Goal: Task Accomplishment & Management: Complete application form

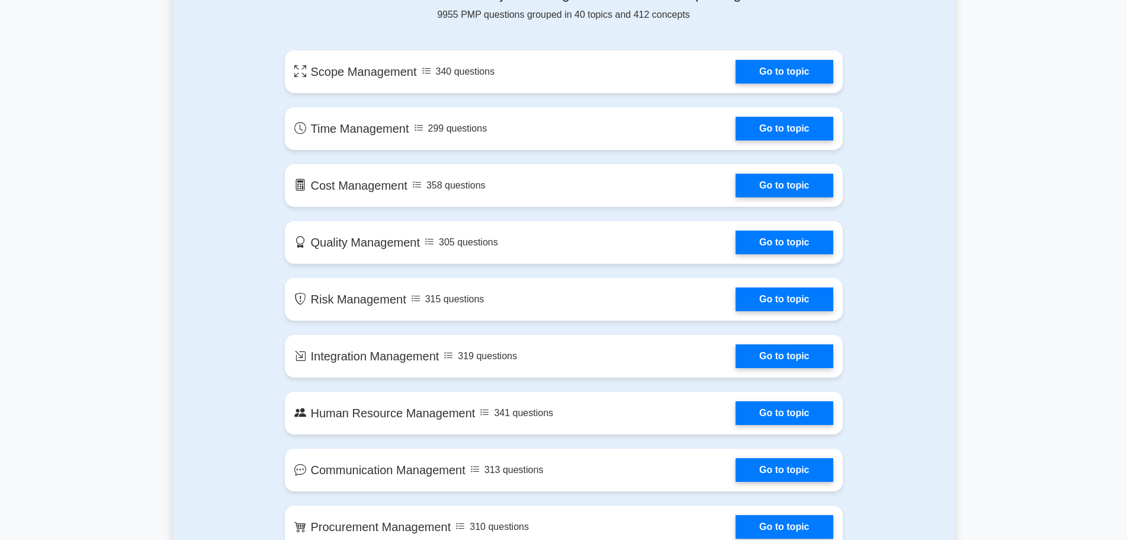
scroll to position [415, 0]
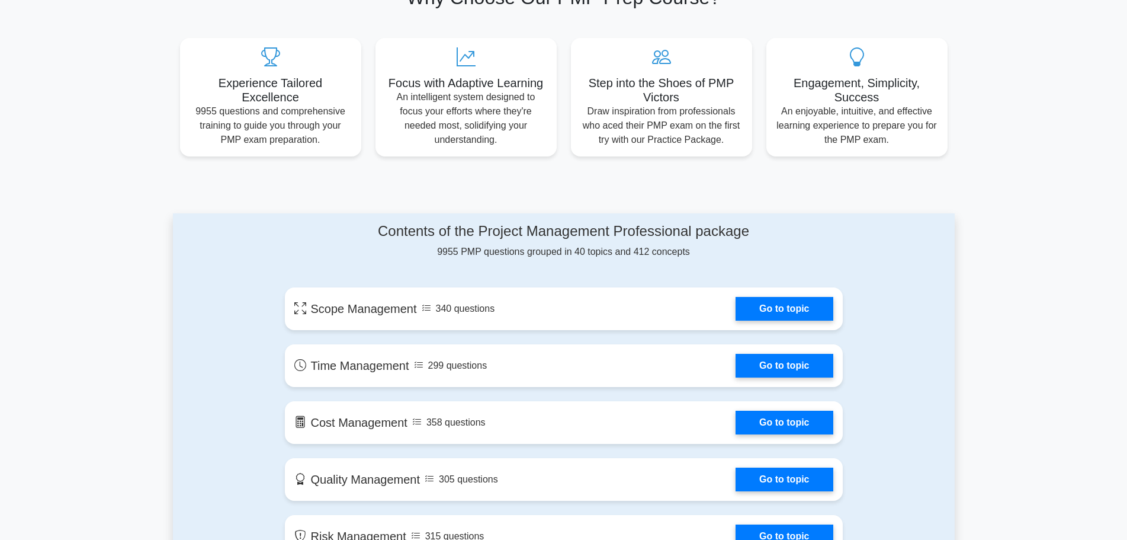
drag, startPoint x: 525, startPoint y: 473, endPoint x: 302, endPoint y: 245, distance: 319.6
click at [302, 245] on div "Contents of the Project Management Professional package 9955 PMP questions grou…" at bounding box center [564, 241] width 558 height 36
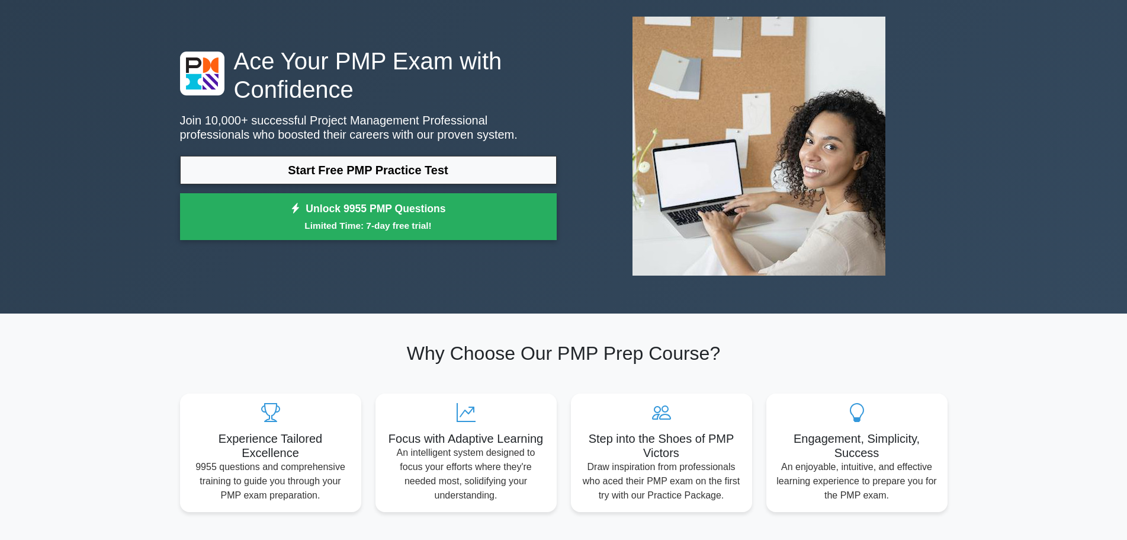
scroll to position [0, 0]
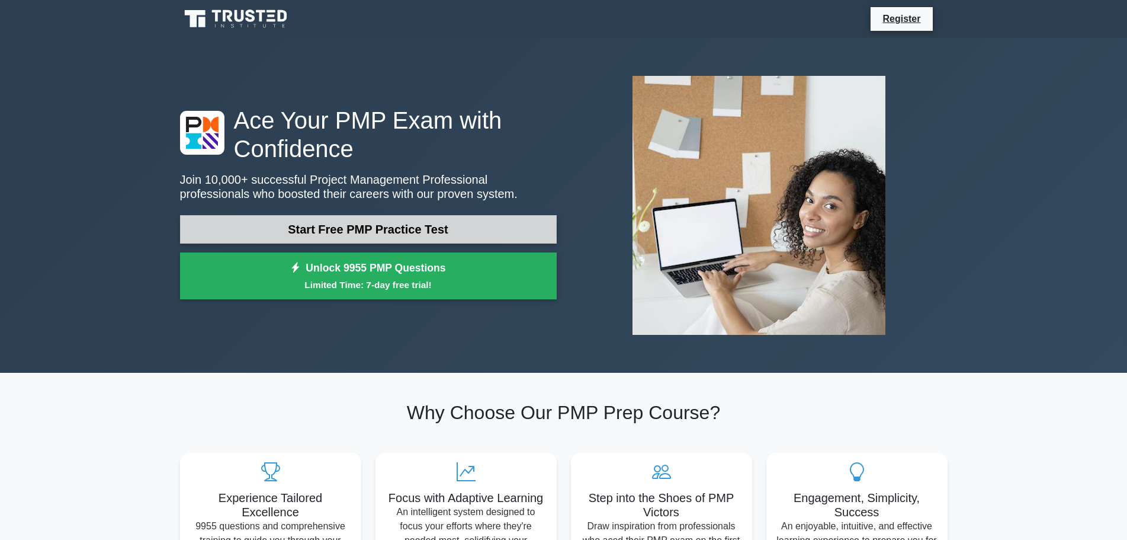
click at [421, 226] on link "Start Free PMP Practice Test" at bounding box center [368, 229] width 377 height 28
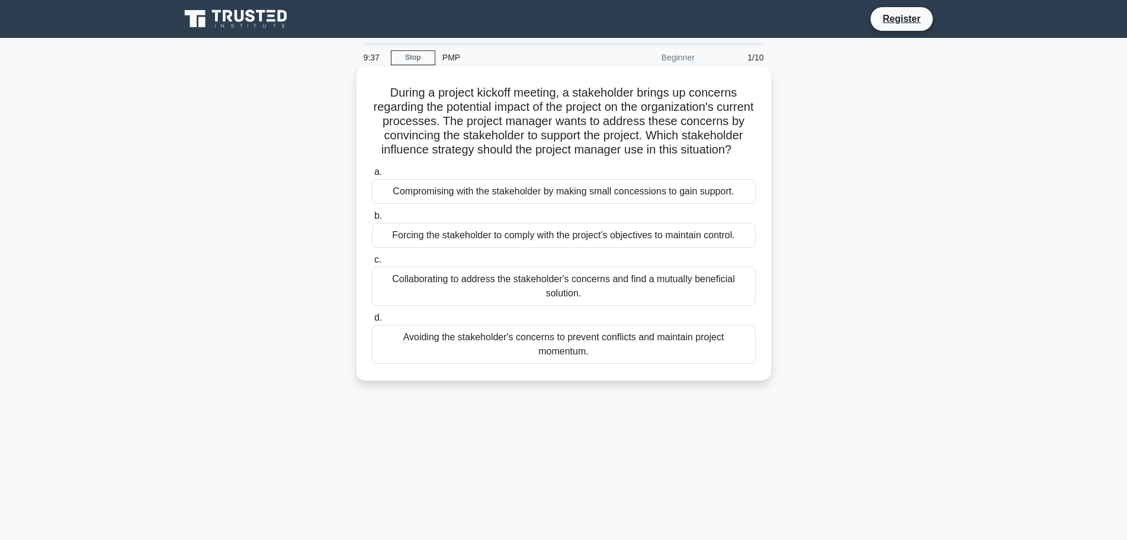
click at [442, 300] on div "Collaborating to address the stakeholder's concerns and find a mutually benefic…" at bounding box center [564, 286] width 384 height 39
click at [372, 264] on input "c. Collaborating to address the stakeholder's concerns and find a mutually bene…" at bounding box center [372, 260] width 0 height 8
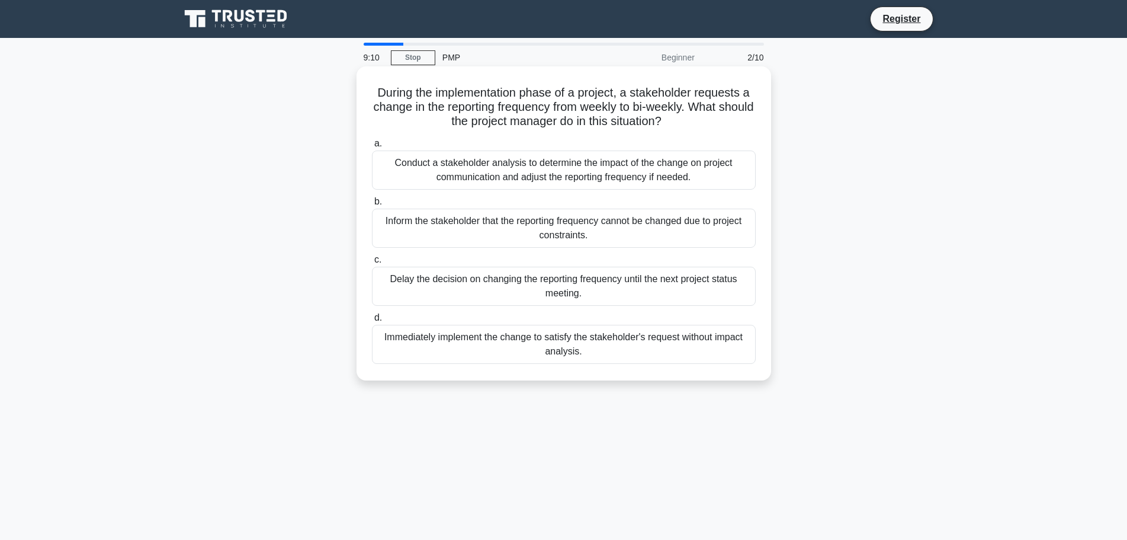
click at [599, 168] on div "Conduct a stakeholder analysis to determine the impact of the change on project…" at bounding box center [564, 169] width 384 height 39
click at [372, 147] on input "a. Conduct a stakeholder analysis to determine the impact of the change on proj…" at bounding box center [372, 144] width 0 height 8
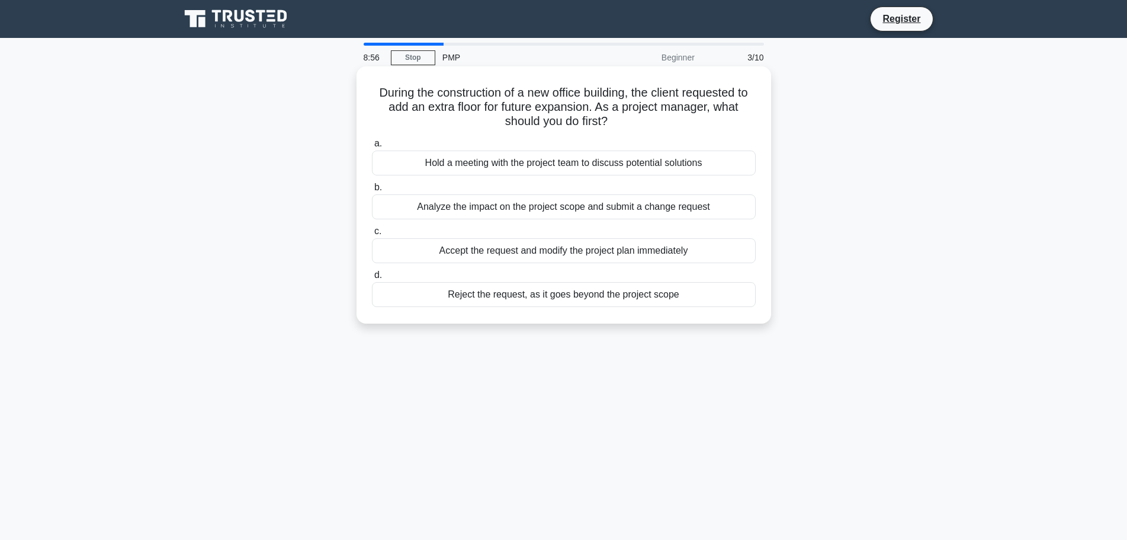
click at [500, 209] on div "Analyze the impact on the project scope and submit a change request" at bounding box center [564, 206] width 384 height 25
click at [372, 191] on input "b. Analyze the impact on the project scope and submit a change request" at bounding box center [372, 188] width 0 height 8
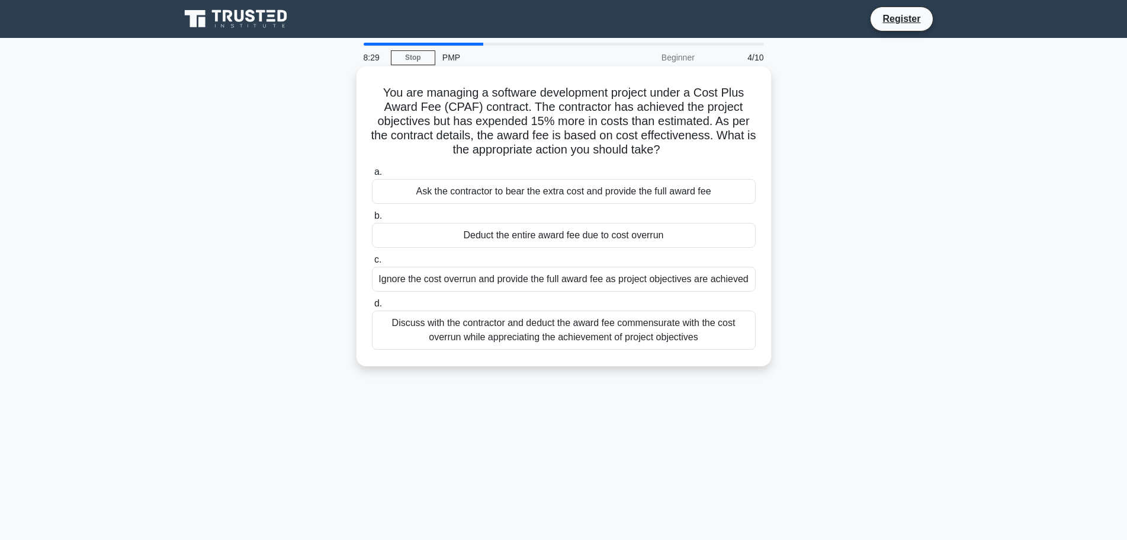
click at [483, 329] on div "Discuss with the contractor and deduct the award fee commensurate with the cost…" at bounding box center [564, 329] width 384 height 39
click at [372, 307] on input "d. Discuss with the contractor and deduct the award fee commensurate with the c…" at bounding box center [372, 304] width 0 height 8
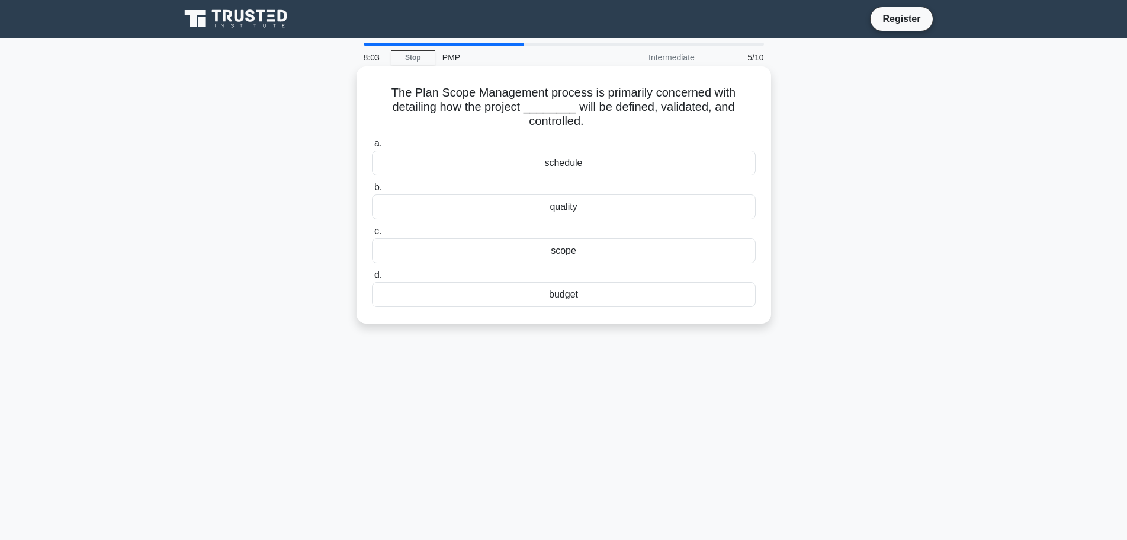
click at [564, 249] on div "scope" at bounding box center [564, 250] width 384 height 25
click at [372, 235] on input "c. scope" at bounding box center [372, 231] width 0 height 8
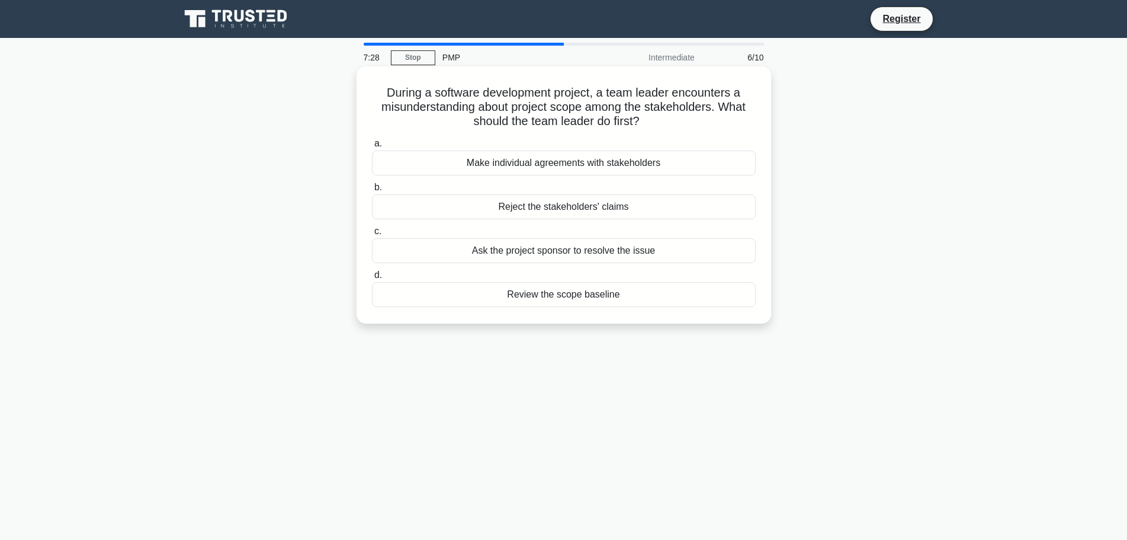
click at [599, 298] on div "Review the scope baseline" at bounding box center [564, 294] width 384 height 25
click at [372, 279] on input "d. Review the scope baseline" at bounding box center [372, 275] width 0 height 8
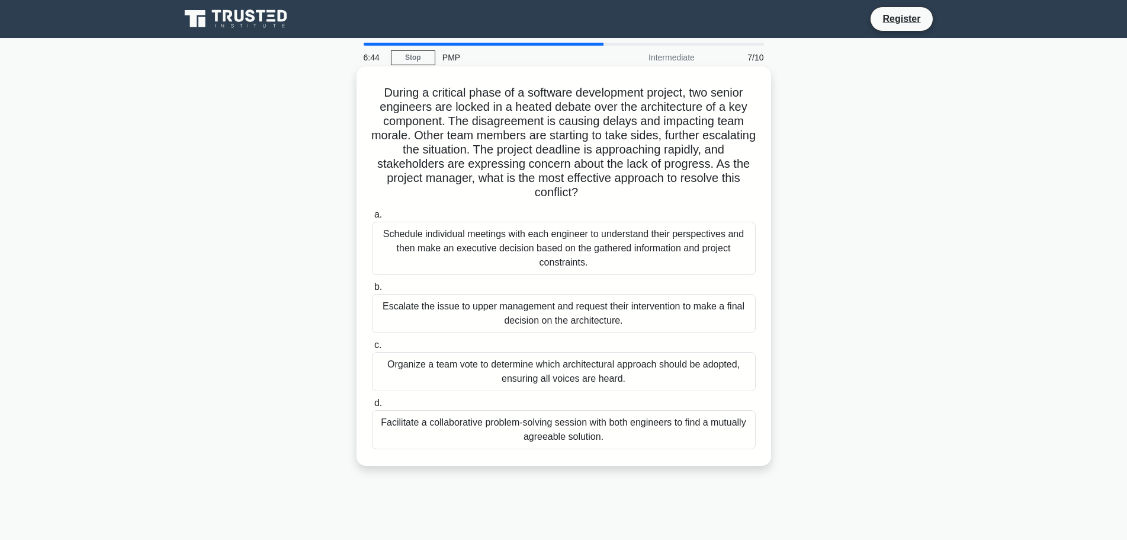
click at [557, 418] on div "Facilitate a collaborative problem-solving session with both engineers to find …" at bounding box center [564, 429] width 384 height 39
click at [372, 407] on input "d. Facilitate a collaborative problem-solving session with both engineers to fi…" at bounding box center [372, 403] width 0 height 8
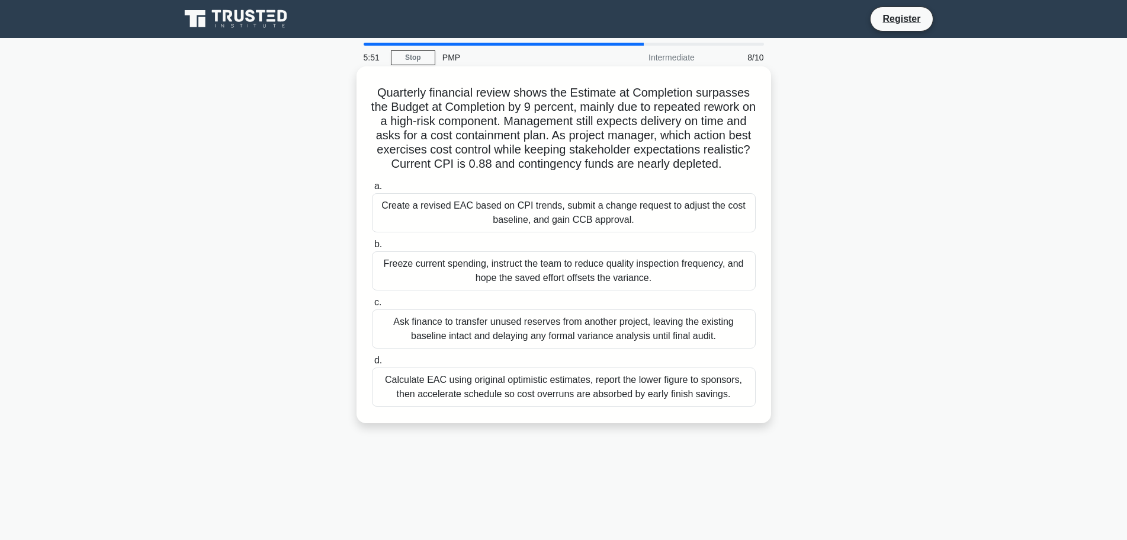
click at [657, 228] on div "Create a revised EAC based on CPI trends, submit a change request to adjust the…" at bounding box center [564, 212] width 384 height 39
click at [372, 190] on input "a. Create a revised EAC based on CPI trends, submit a change request to adjust …" at bounding box center [372, 186] width 0 height 8
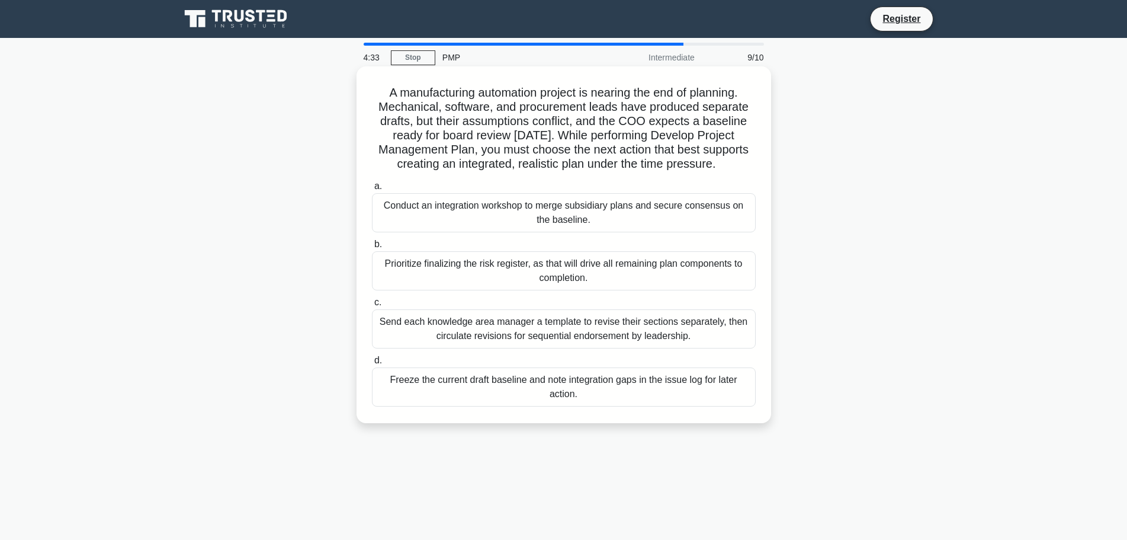
click at [580, 215] on div "Conduct an integration workshop to merge subsidiary plans and secure consensus …" at bounding box center [564, 212] width 384 height 39
click at [372, 190] on input "a. Conduct an integration workshop to merge subsidiary plans and secure consens…" at bounding box center [372, 186] width 0 height 8
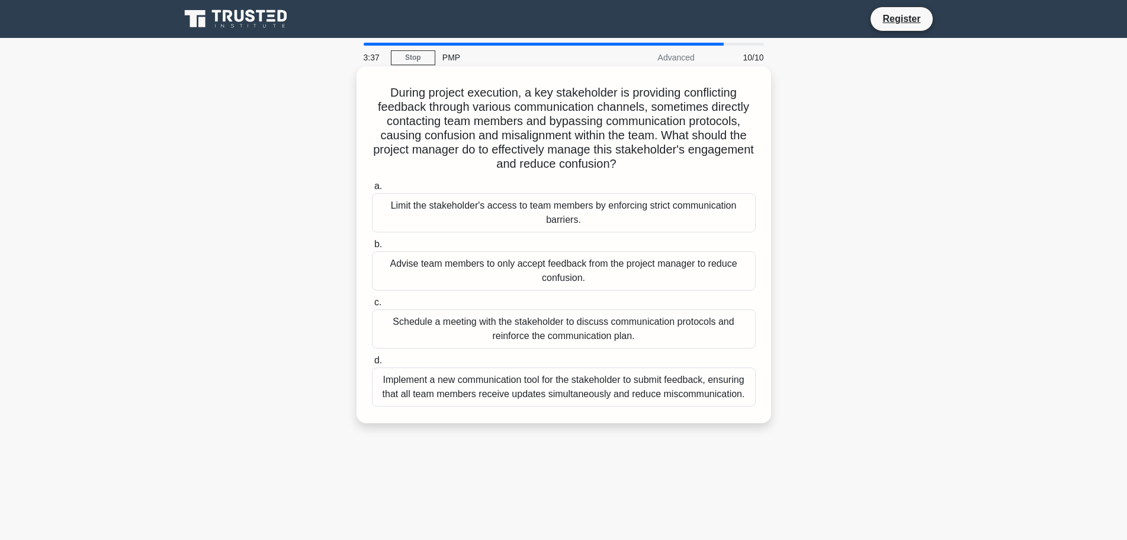
click at [621, 331] on div "Schedule a meeting with the stakeholder to discuss communication protocols and …" at bounding box center [564, 328] width 384 height 39
click at [372, 306] on input "c. Schedule a meeting with the stakeholder to discuss communication protocols a…" at bounding box center [372, 302] width 0 height 8
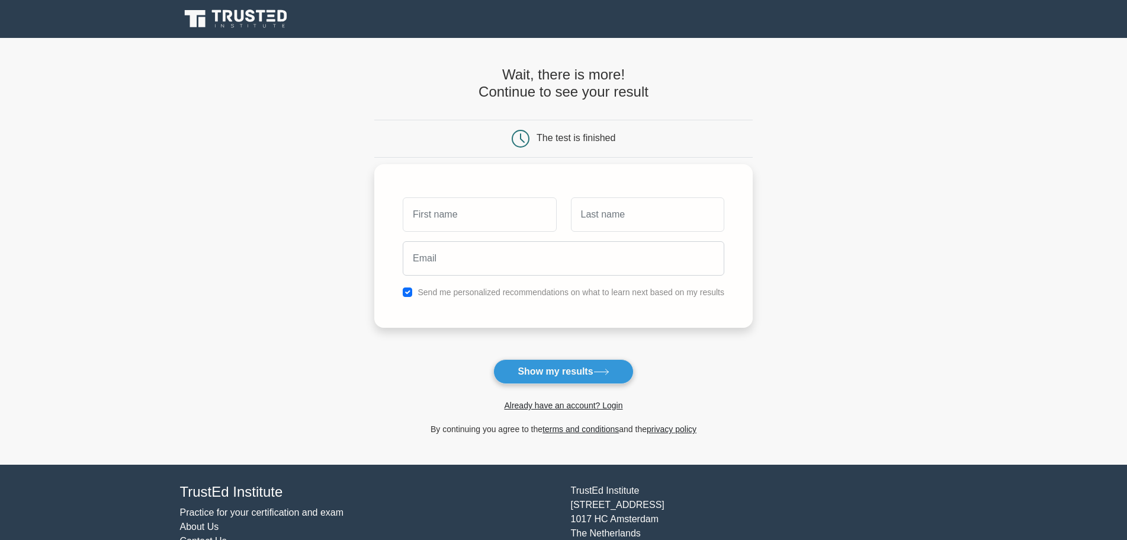
click at [516, 215] on input "text" at bounding box center [479, 214] width 153 height 34
click at [496, 229] on input "text" at bounding box center [479, 214] width 153 height 34
click at [487, 222] on input "text" at bounding box center [479, 214] width 153 height 34
type input "sad"
click at [615, 222] on input "text" at bounding box center [647, 214] width 153 height 34
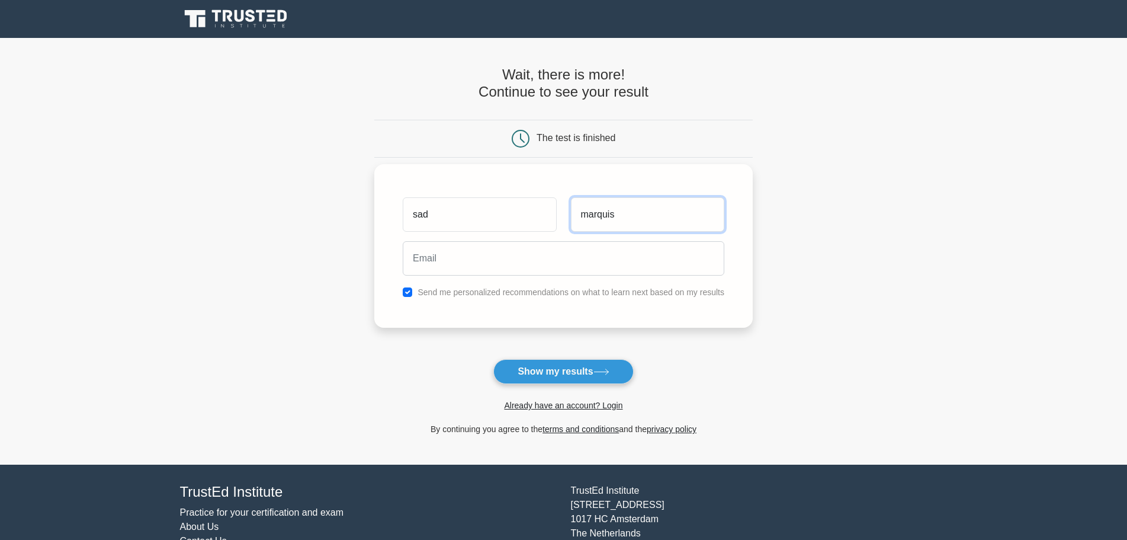
type input "marquis"
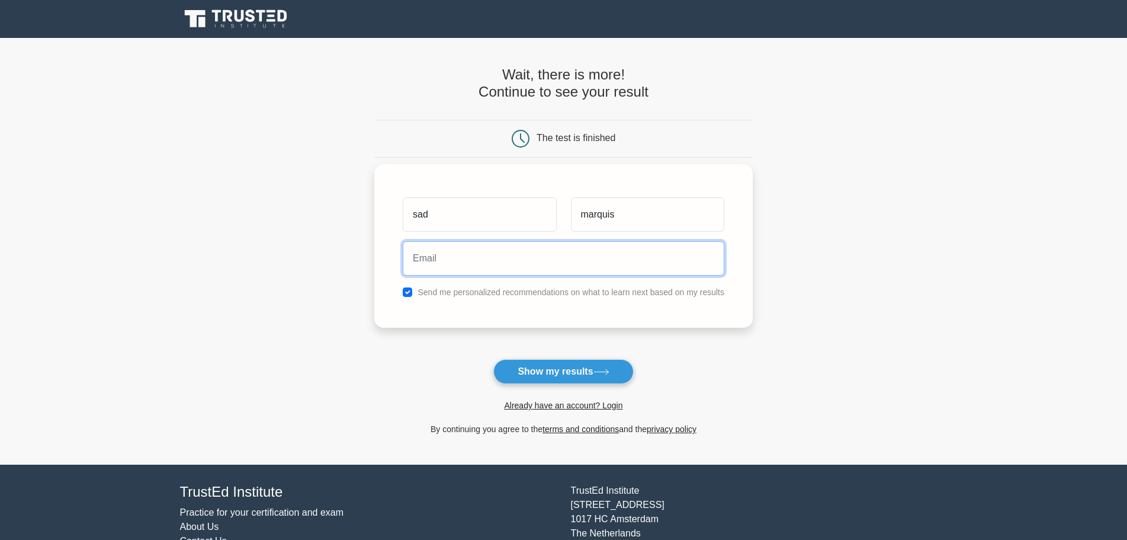
click at [531, 261] on input "email" at bounding box center [564, 258] width 322 height 34
type input "[EMAIL_ADDRESS][DOMAIN_NAME]"
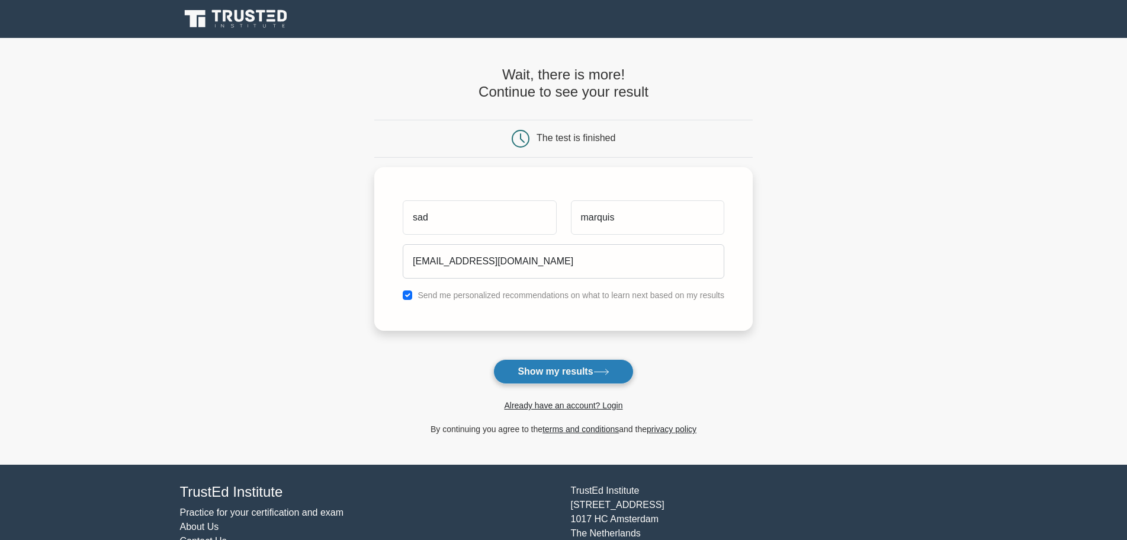
click at [571, 376] on button "Show my results" at bounding box center [563, 371] width 140 height 25
